Goal: Obtain resource: Obtain resource

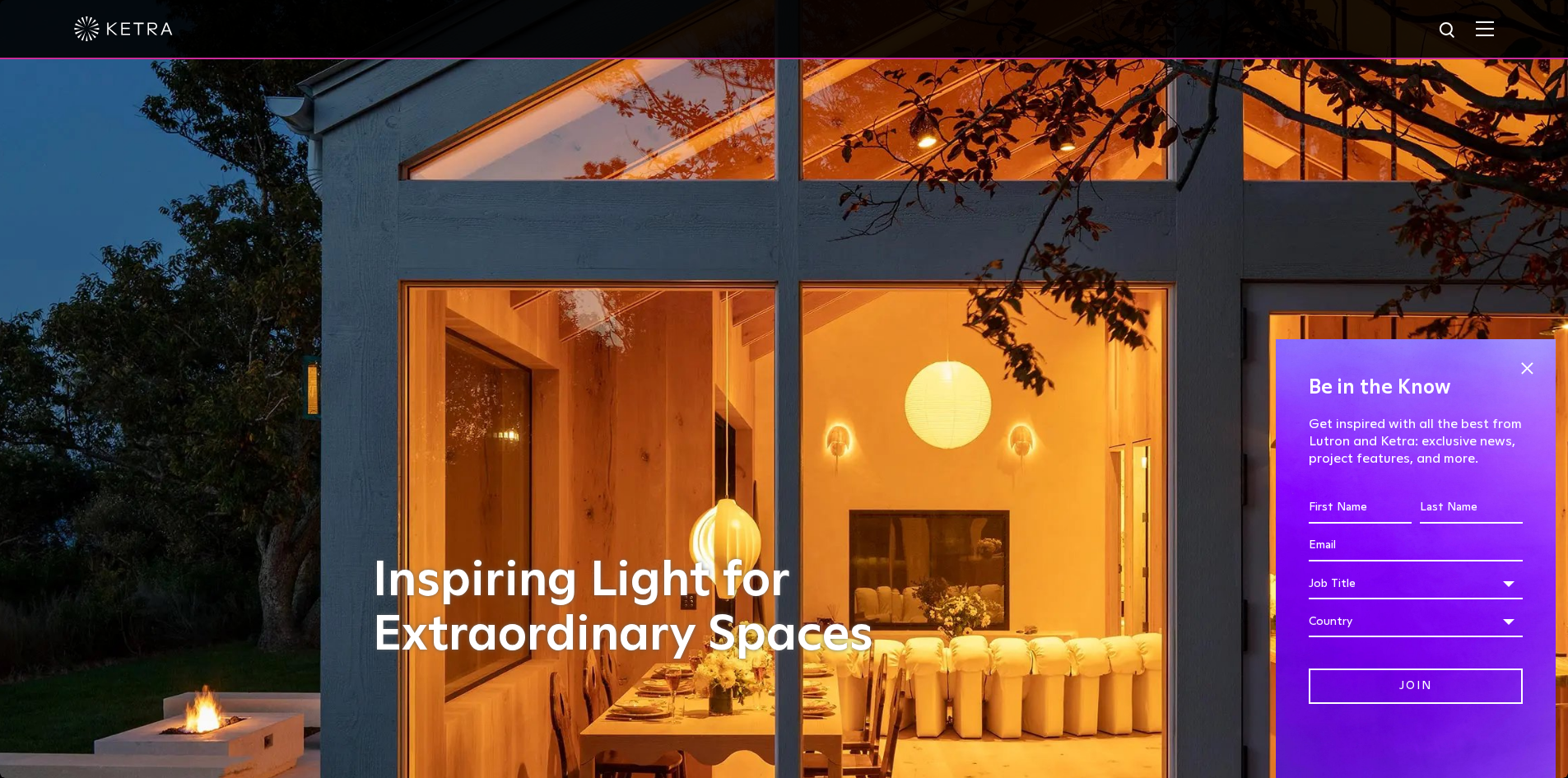
click at [1509, 42] on div at bounding box center [784, 29] width 1568 height 59
click at [1507, 34] on div at bounding box center [784, 29] width 1568 height 59
click at [1494, 29] on img at bounding box center [1485, 28] width 18 height 15
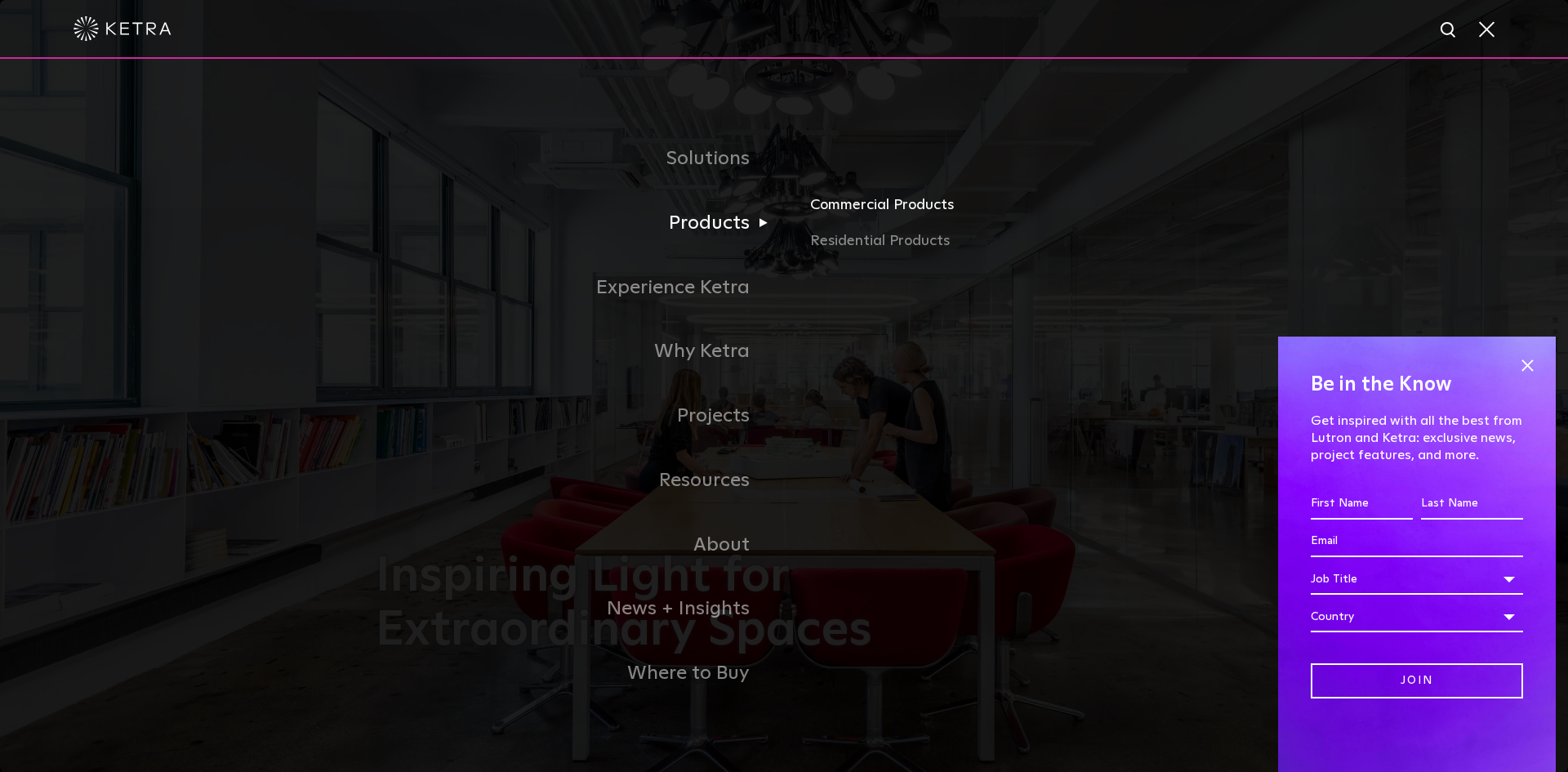
click at [890, 202] on link "Commercial Products" at bounding box center [1001, 212] width 382 height 36
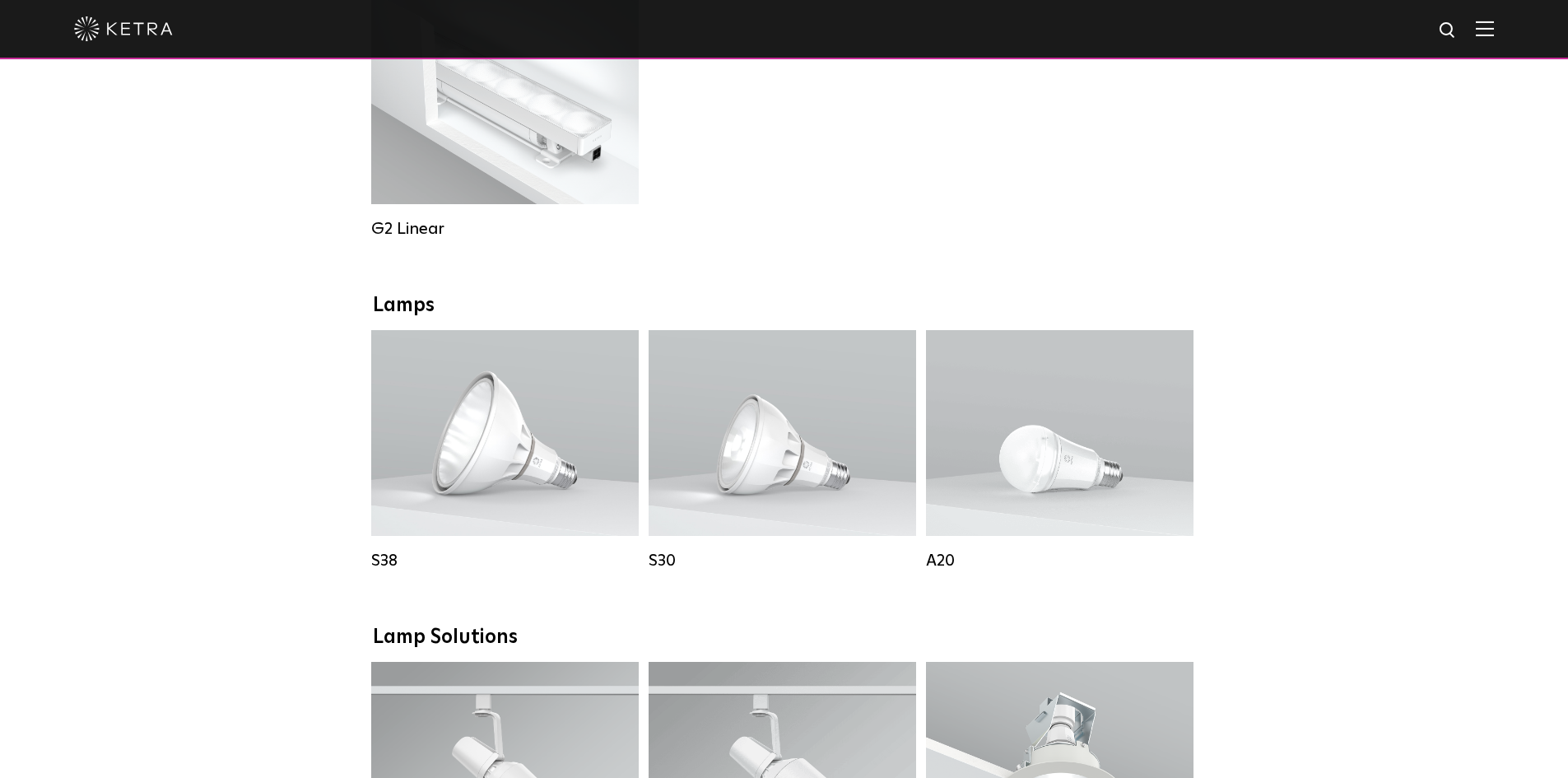
scroll to position [988, 0]
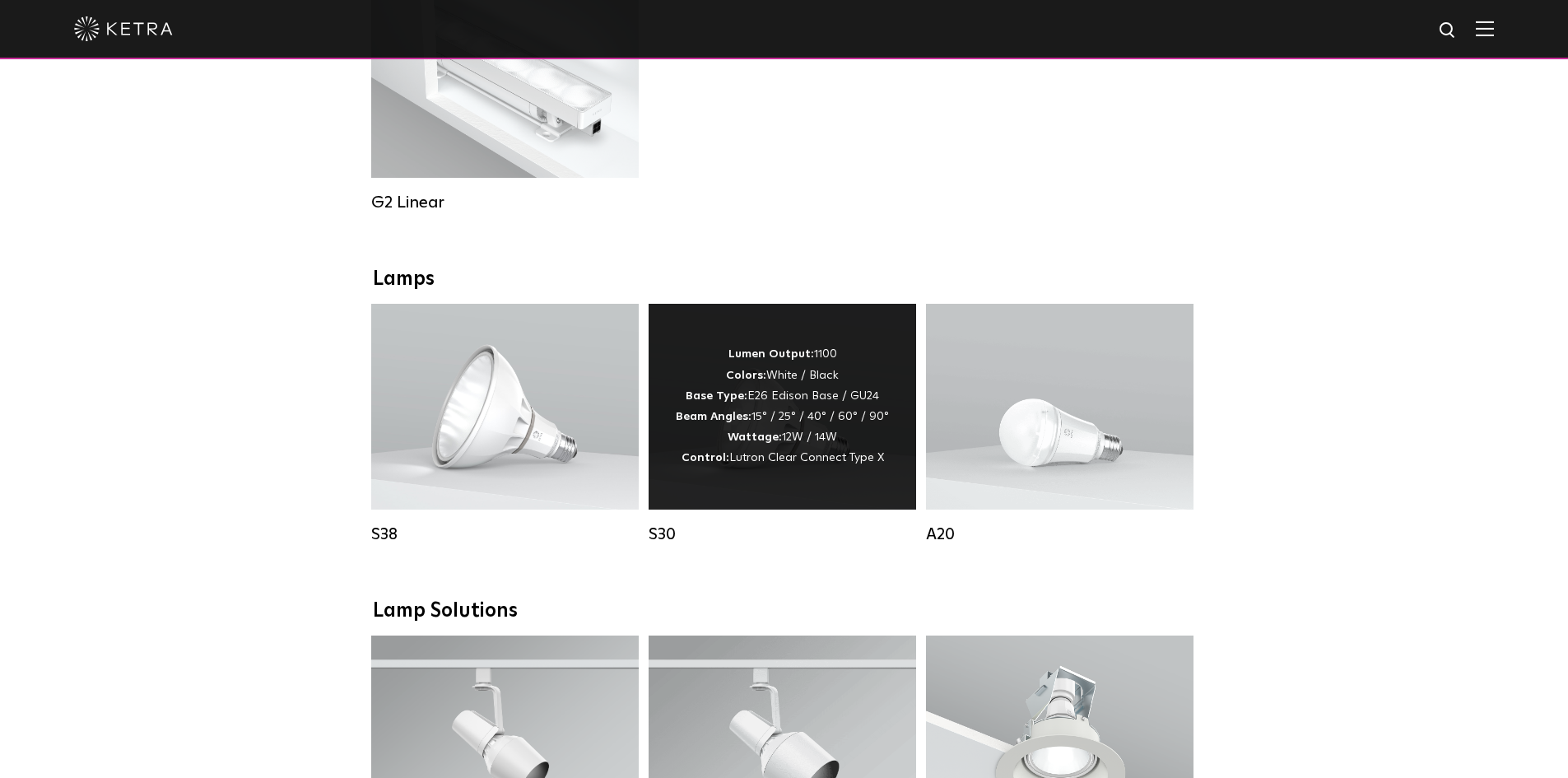
click at [800, 425] on div "Lumen Output: 1100 Colors: White / Black Base Type: E26 Edison Base / GU24 Beam…" at bounding box center [782, 406] width 213 height 124
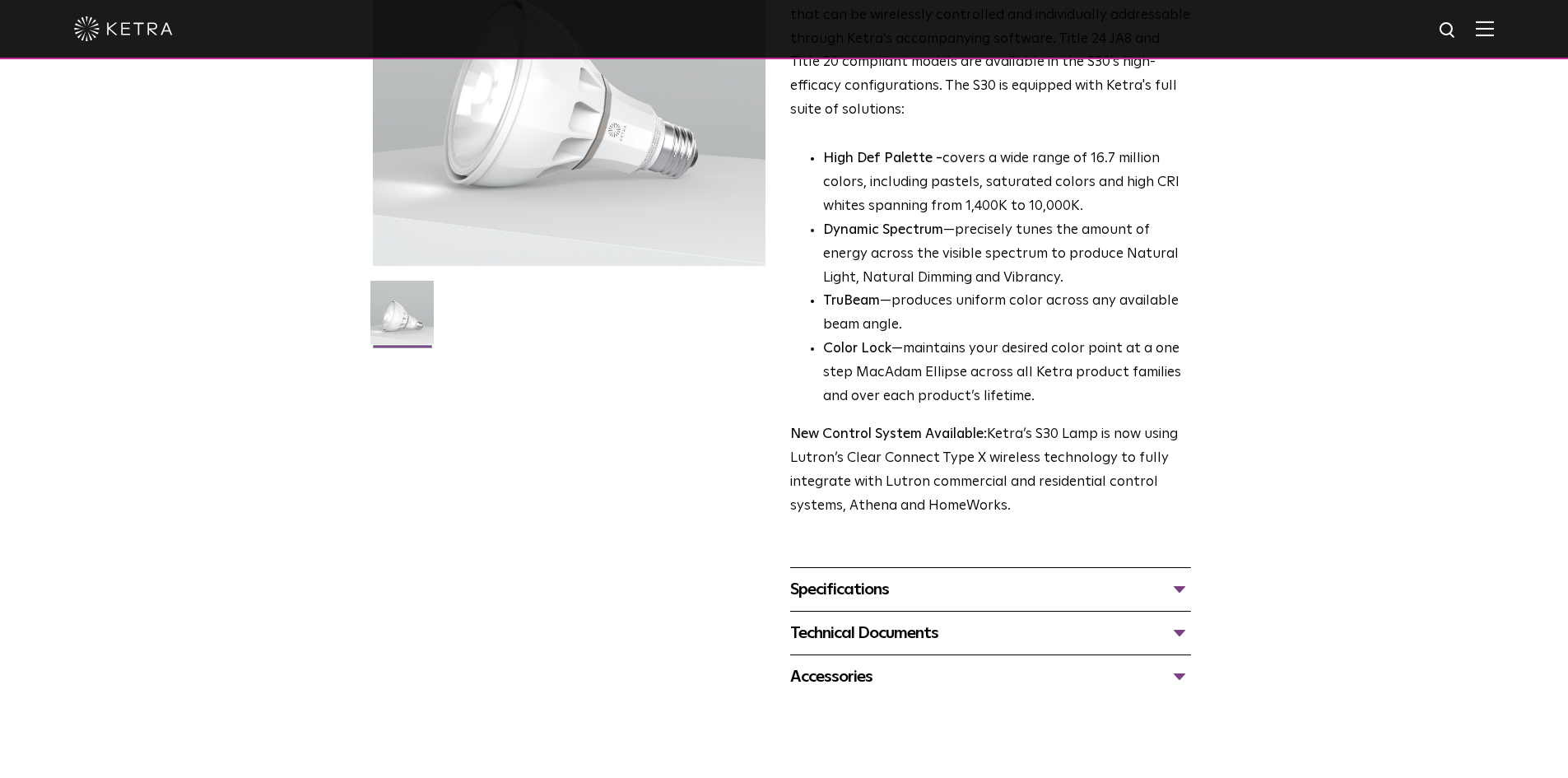
scroll to position [330, 0]
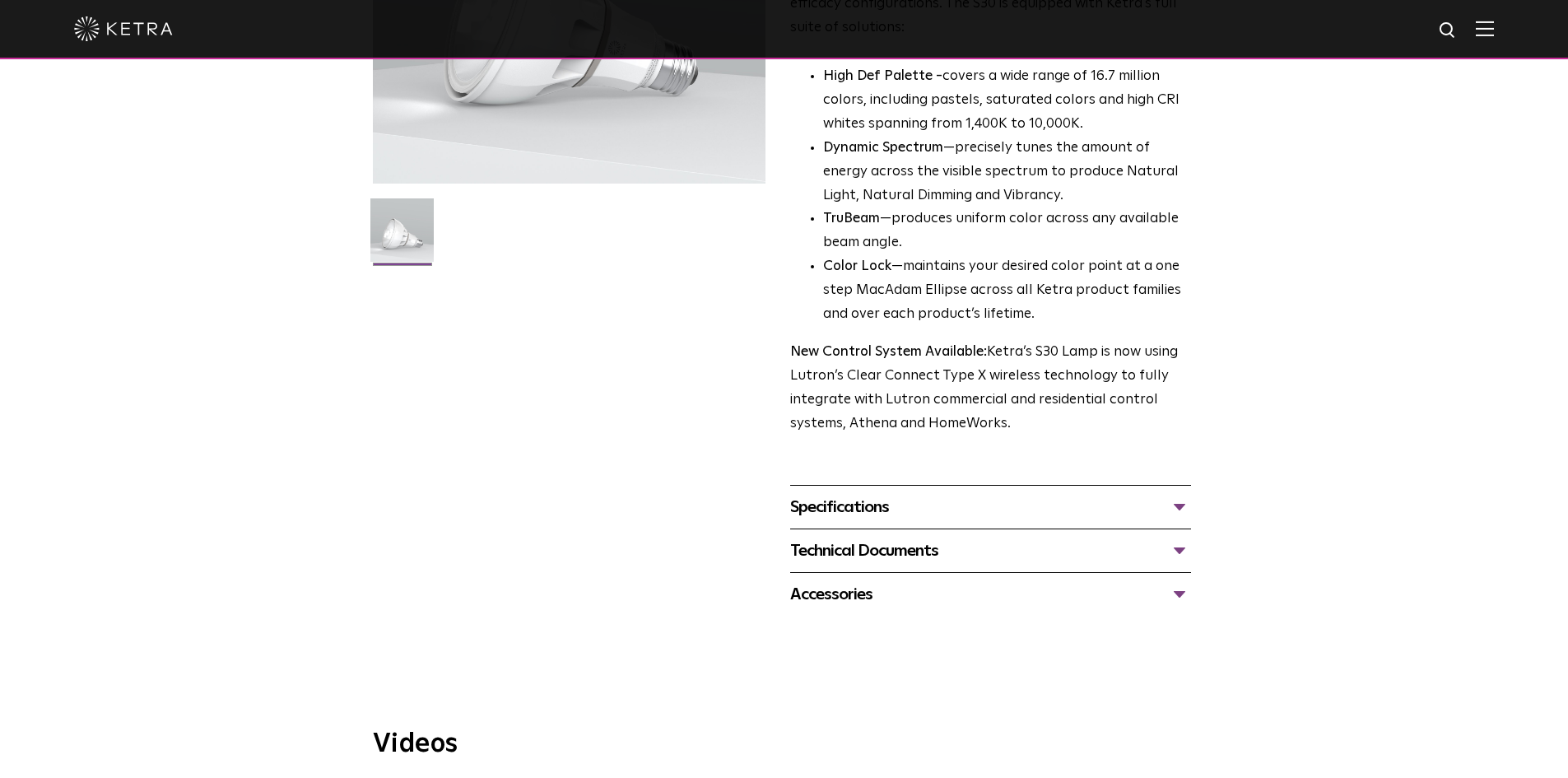
click at [824, 506] on div "Specifications" at bounding box center [991, 507] width 401 height 27
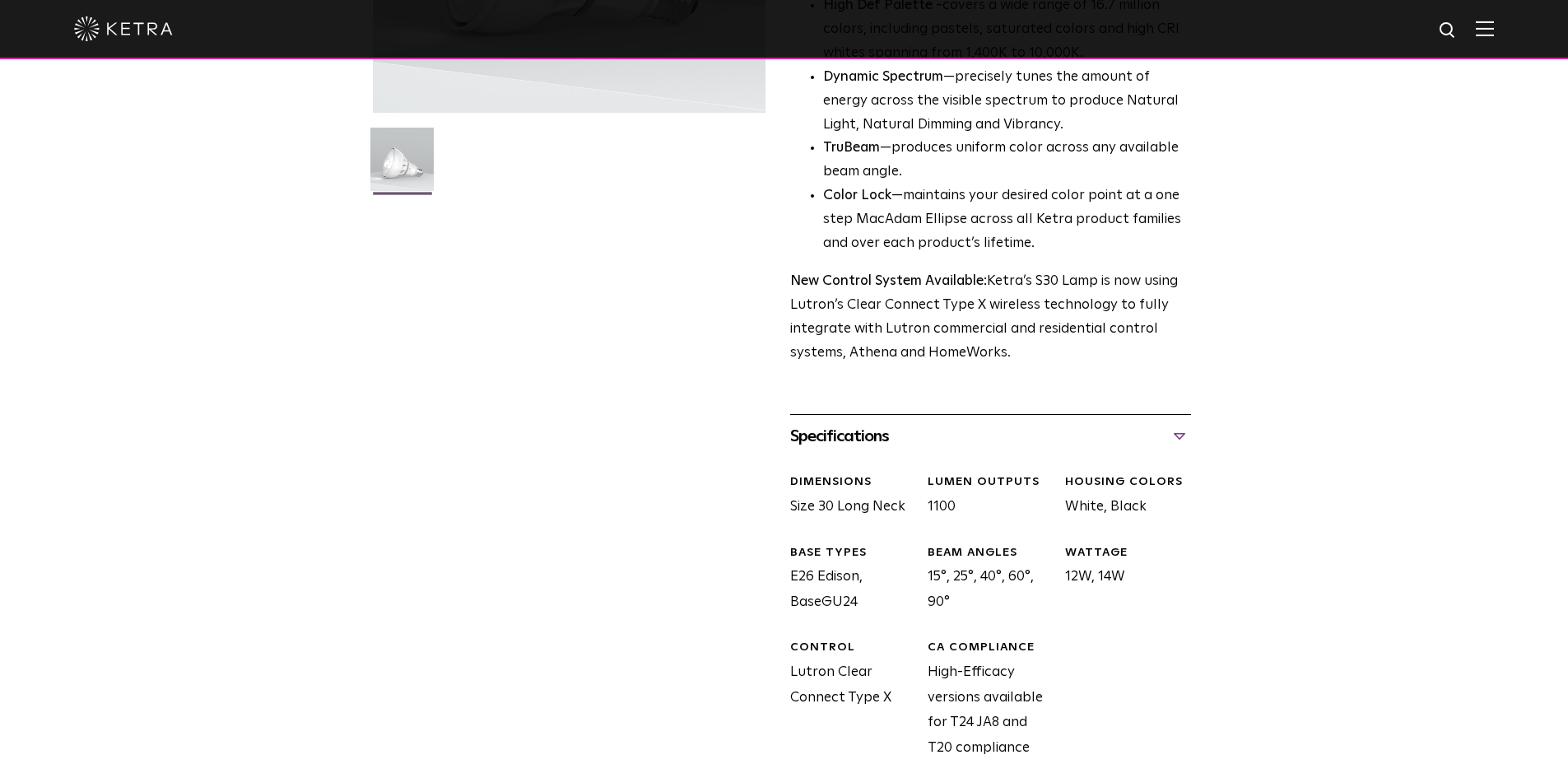
scroll to position [494, 0]
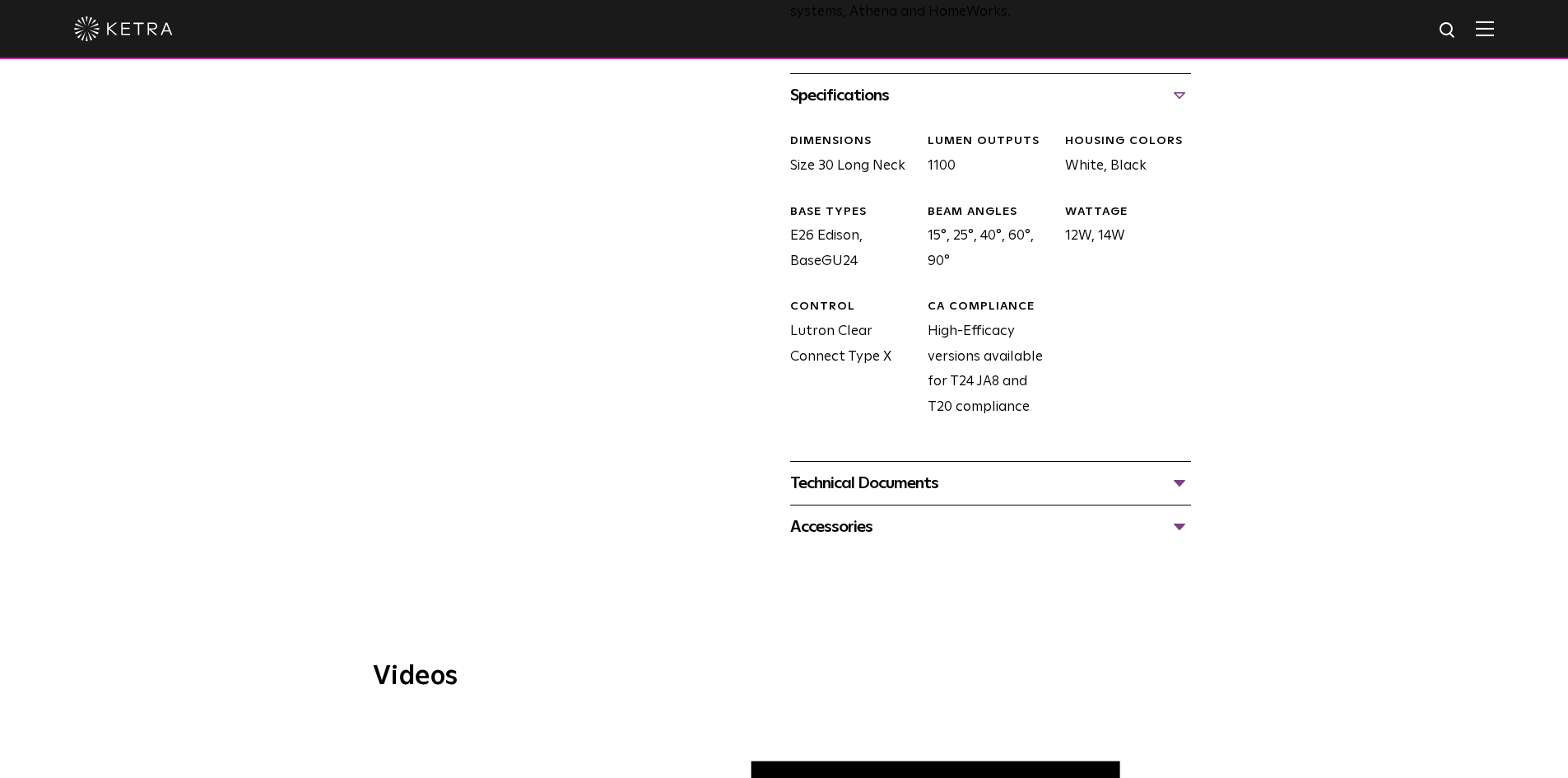
click at [869, 487] on div "Technical Documents" at bounding box center [991, 483] width 401 height 27
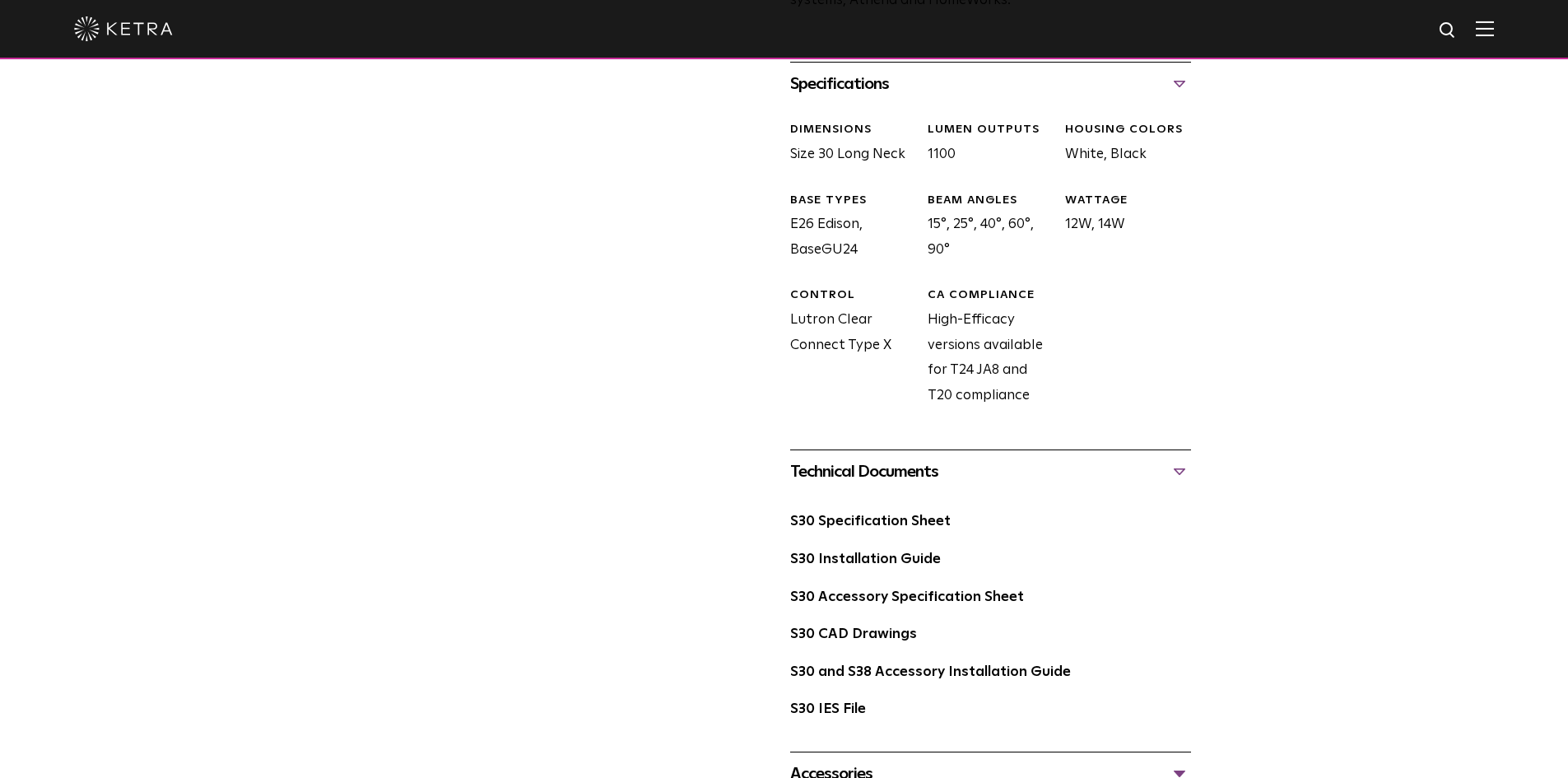
scroll to position [824, 0]
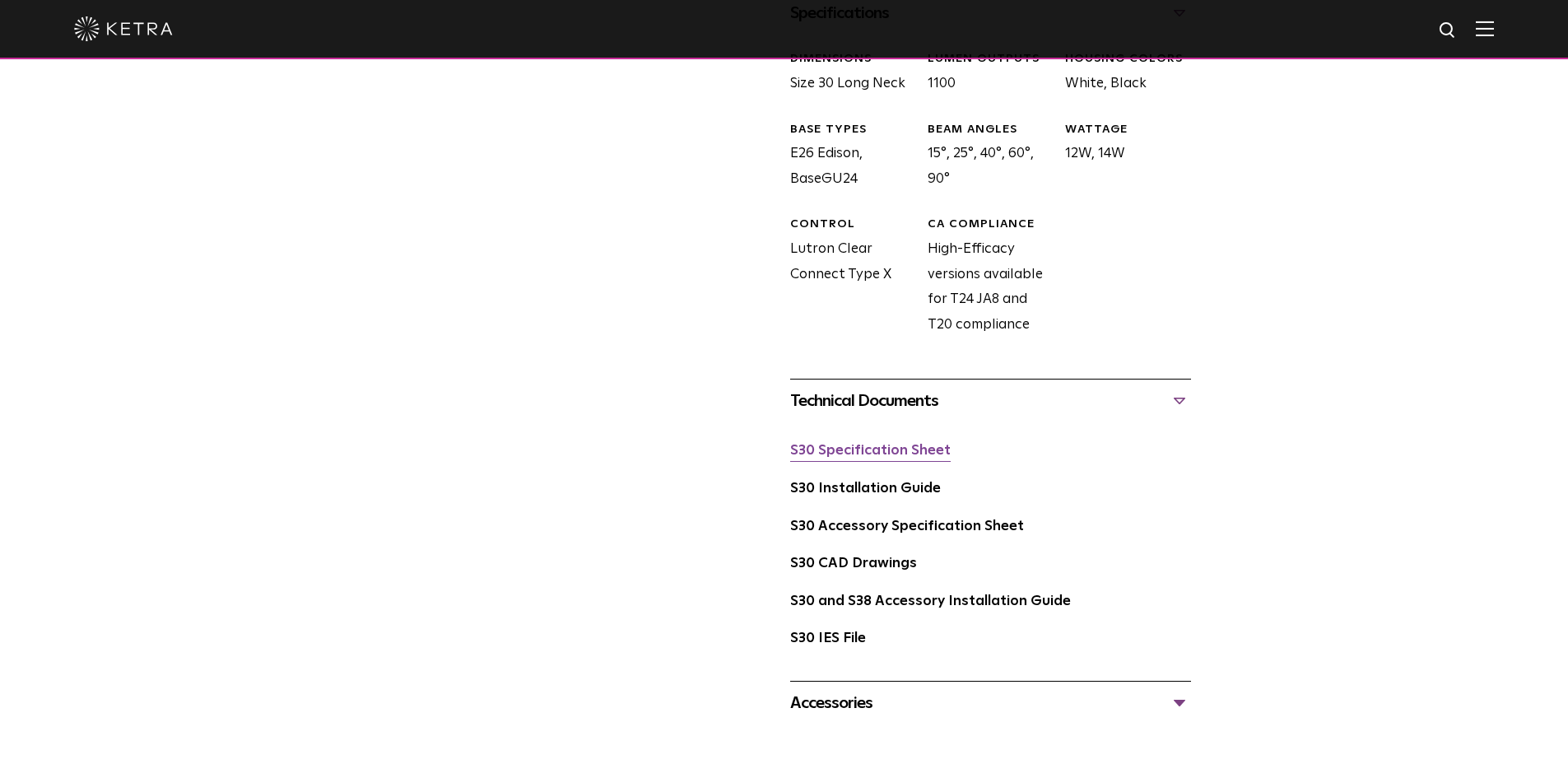
click at [852, 456] on link "S30 Specification Sheet" at bounding box center [870, 451] width 161 height 14
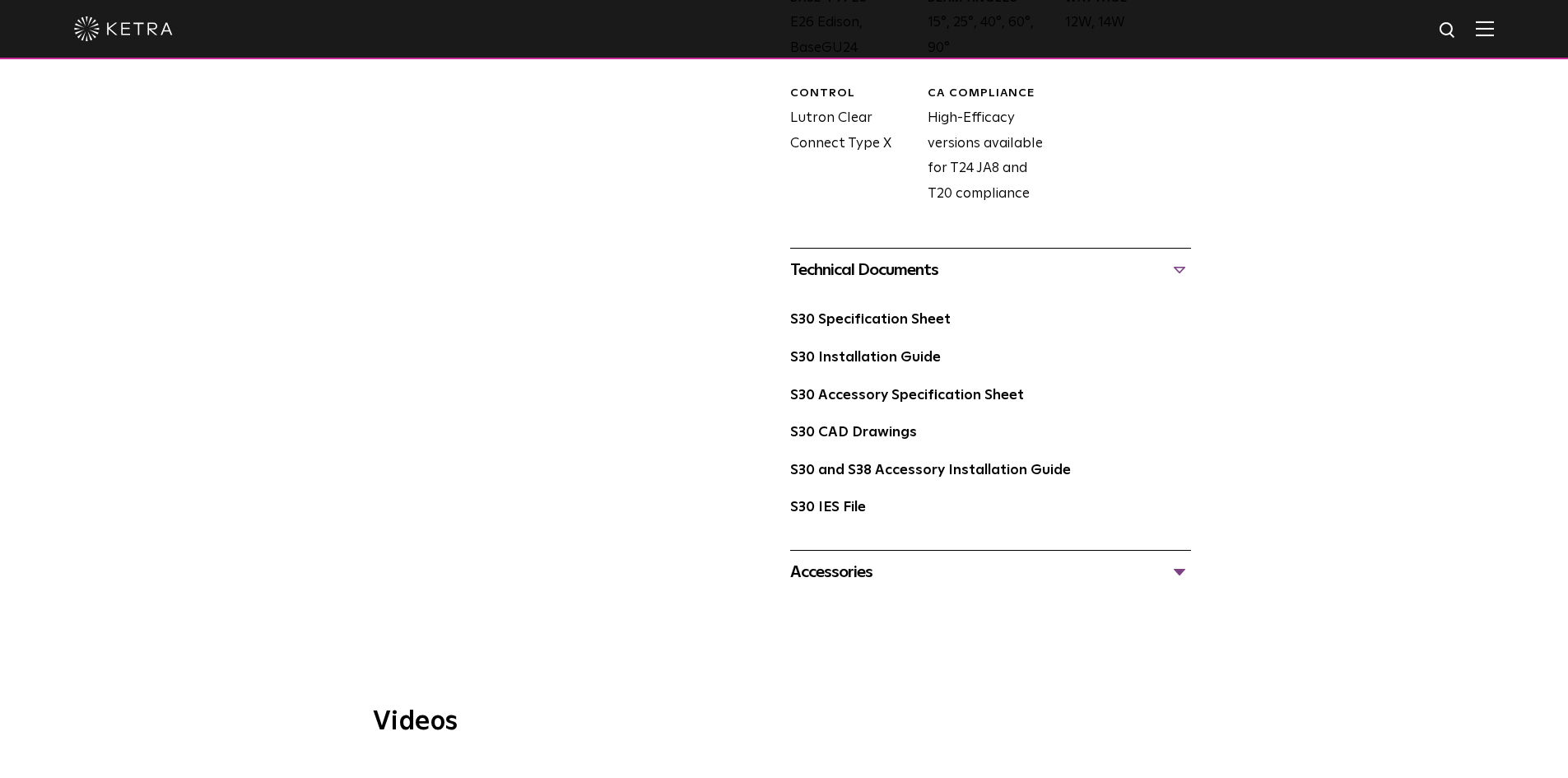
scroll to position [1071, 0]
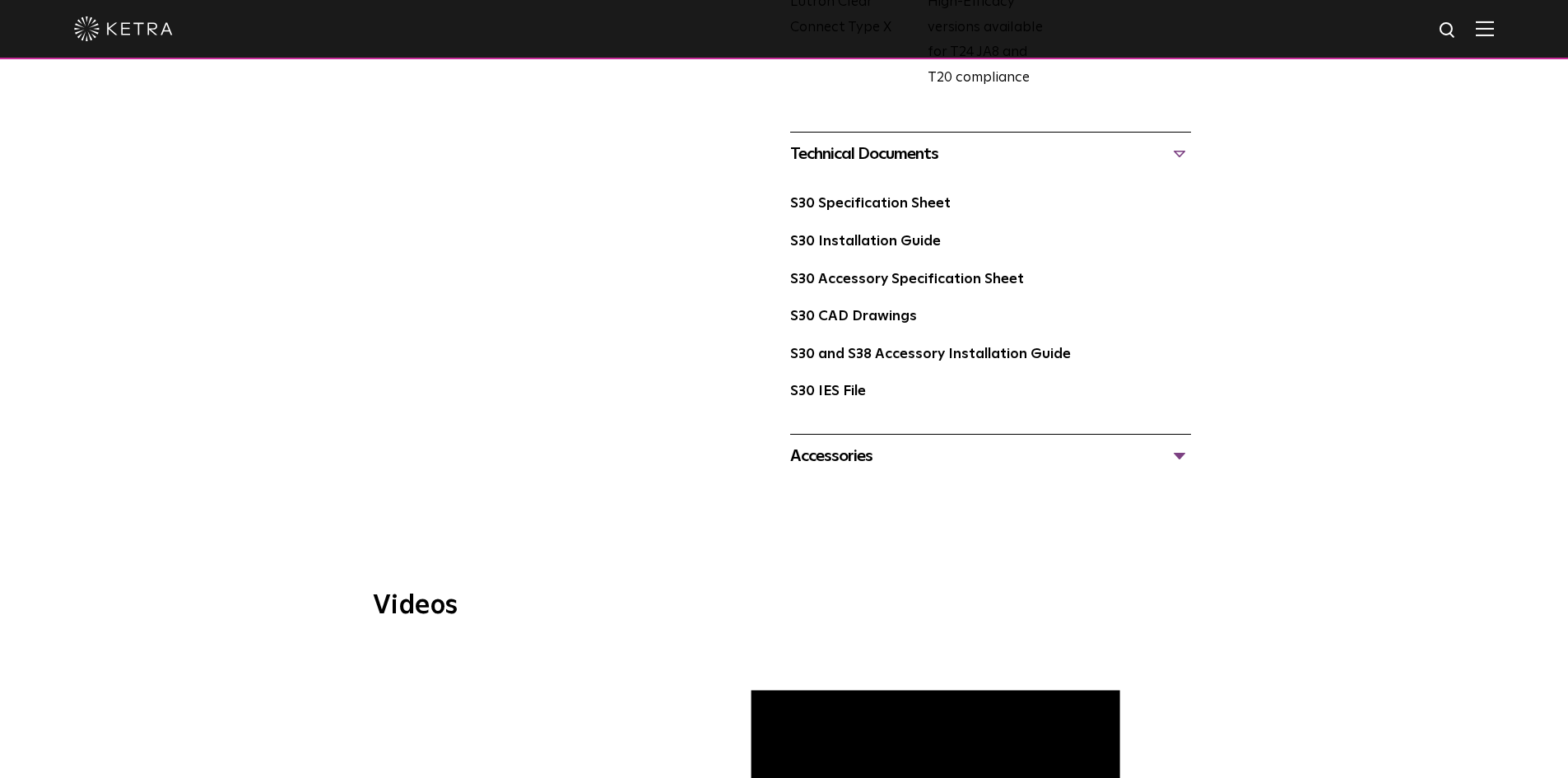
click at [836, 472] on div "Accessories Tall Snoot Short Snoot Hex Louver 10 Baffle" at bounding box center [991, 455] width 401 height 44
click at [836, 454] on div "Accessories" at bounding box center [991, 456] width 401 height 27
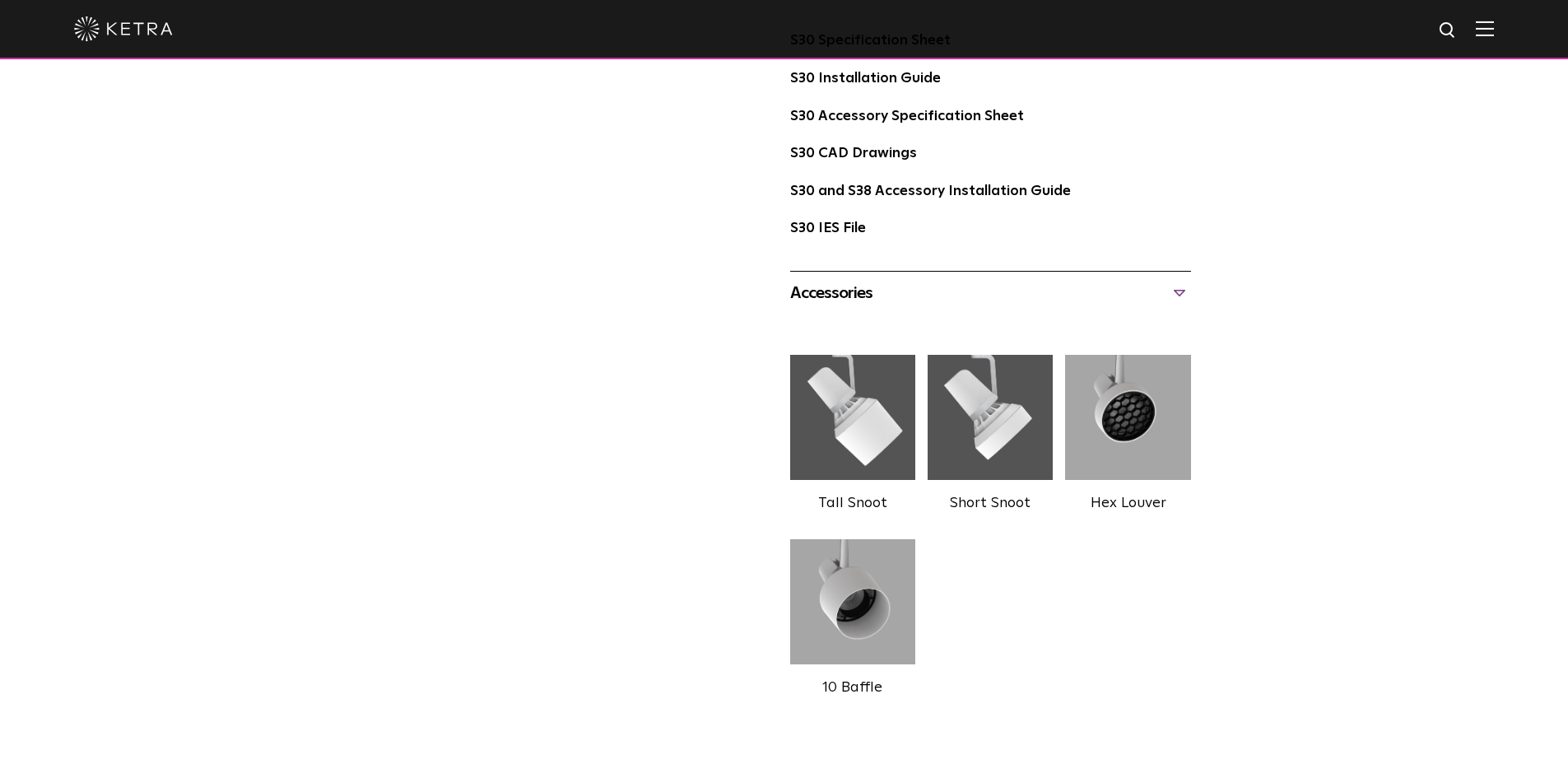
scroll to position [1235, 0]
